Goal: Transaction & Acquisition: Download file/media

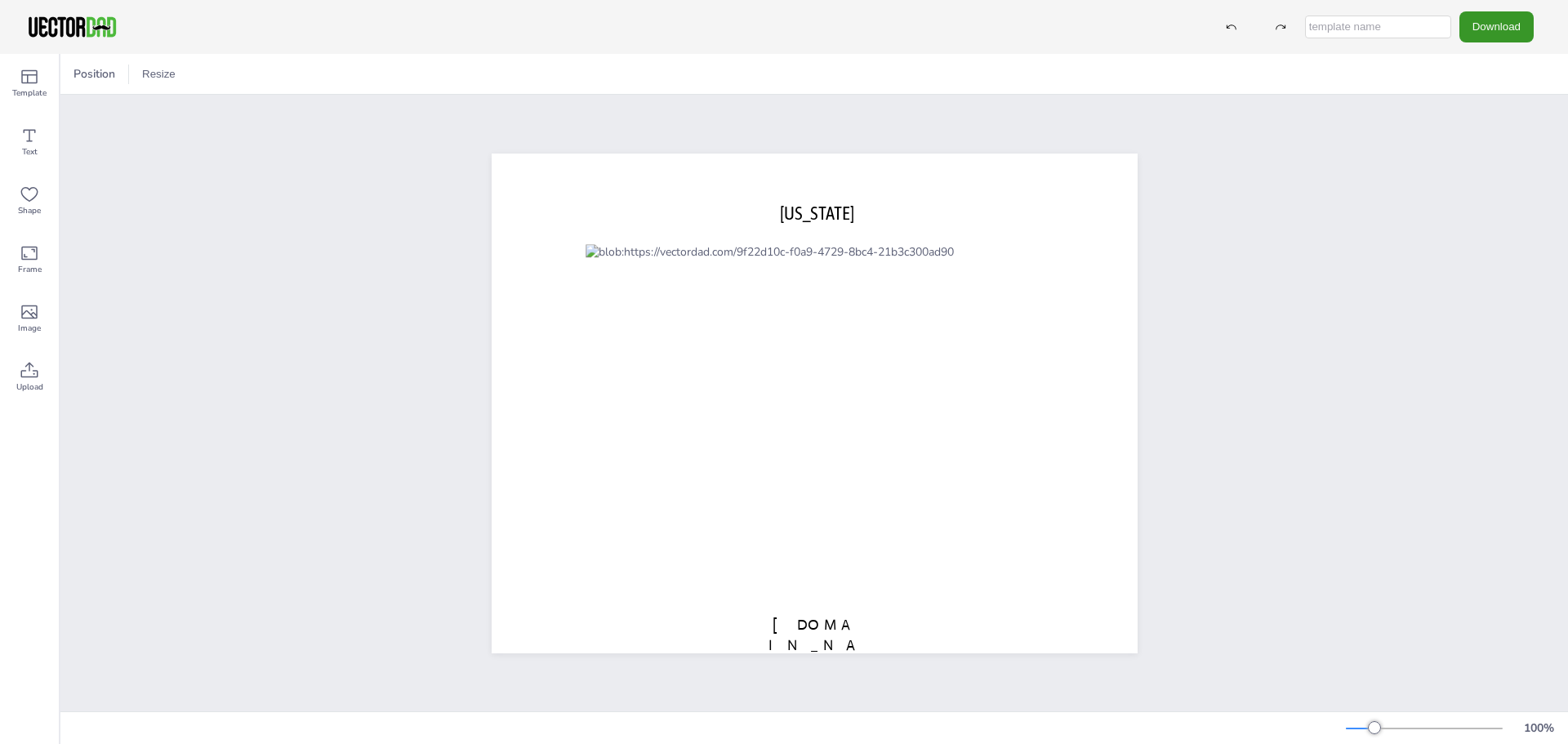
click at [1500, 27] on button "Download" at bounding box center [1496, 26] width 74 height 30
click at [1472, 130] on li "JPG" at bounding box center [1500, 133] width 134 height 34
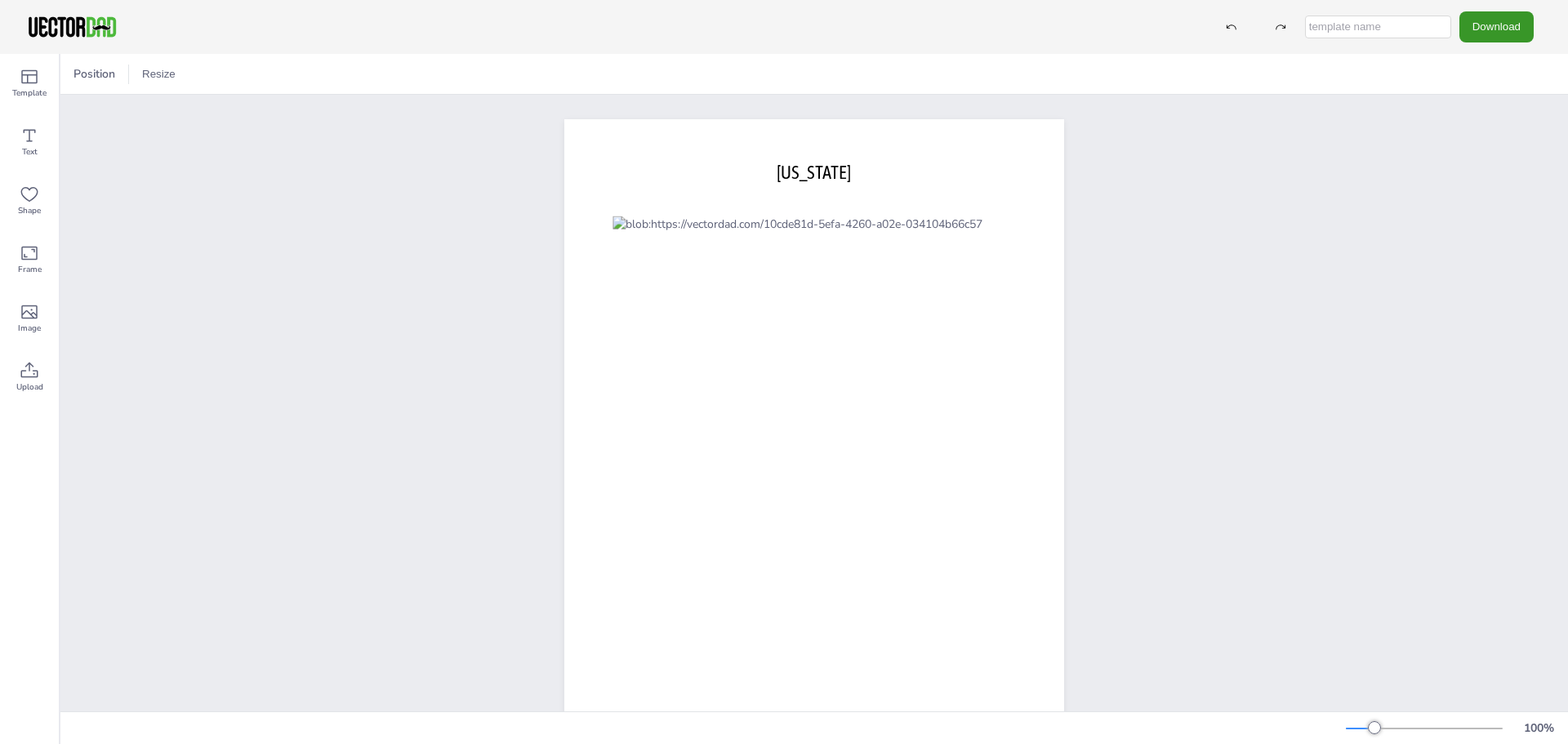
click at [1498, 34] on button "Download" at bounding box center [1496, 26] width 74 height 30
click at [1483, 125] on li "JPG" at bounding box center [1500, 133] width 134 height 34
